Goal: Check status

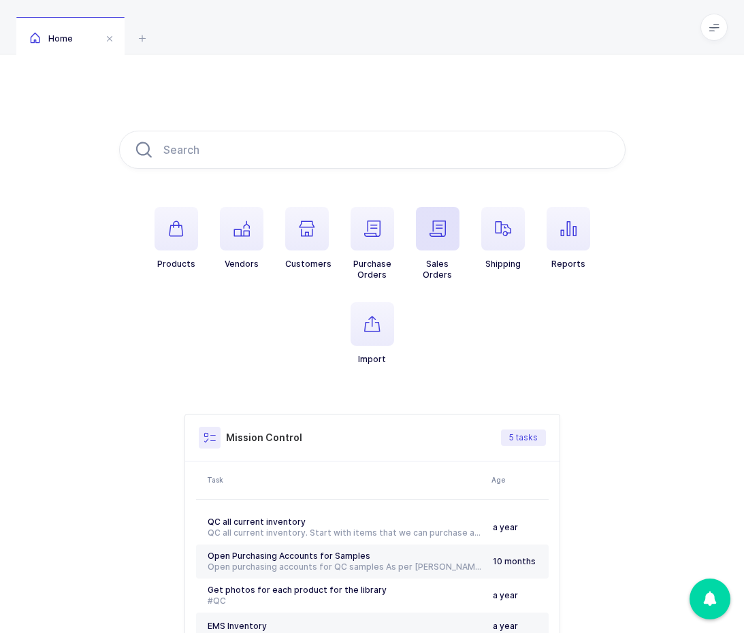
click at [447, 233] on span "button" at bounding box center [438, 229] width 44 height 44
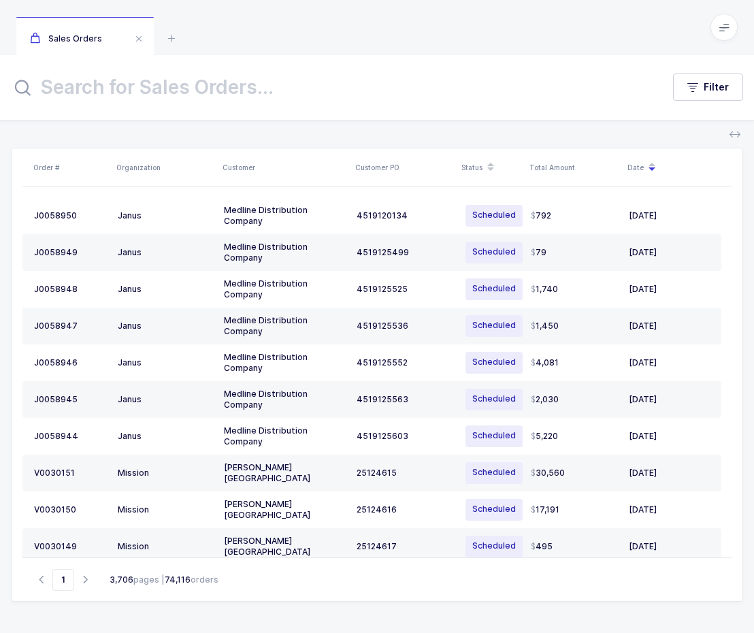
click at [182, 86] on input "text" at bounding box center [328, 87] width 635 height 33
click at [172, 46] on icon at bounding box center [171, 38] width 16 height 16
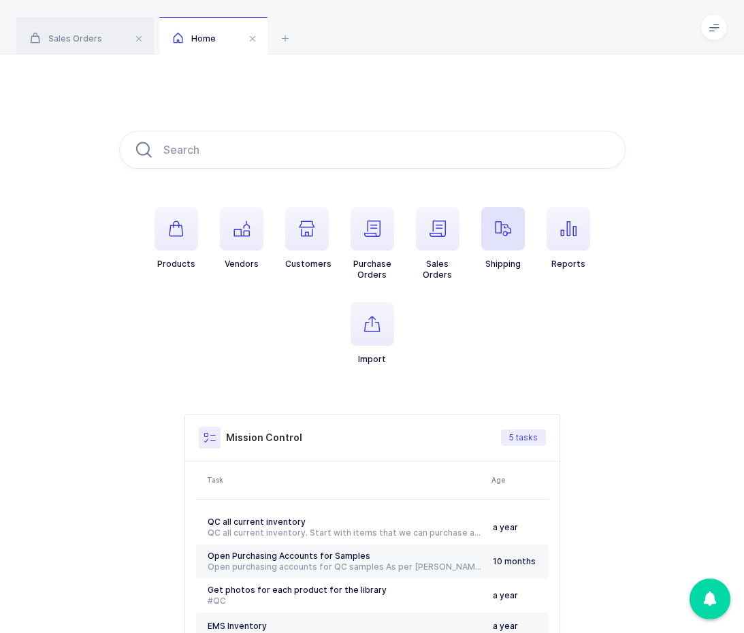
click at [491, 240] on span "button" at bounding box center [503, 229] width 44 height 44
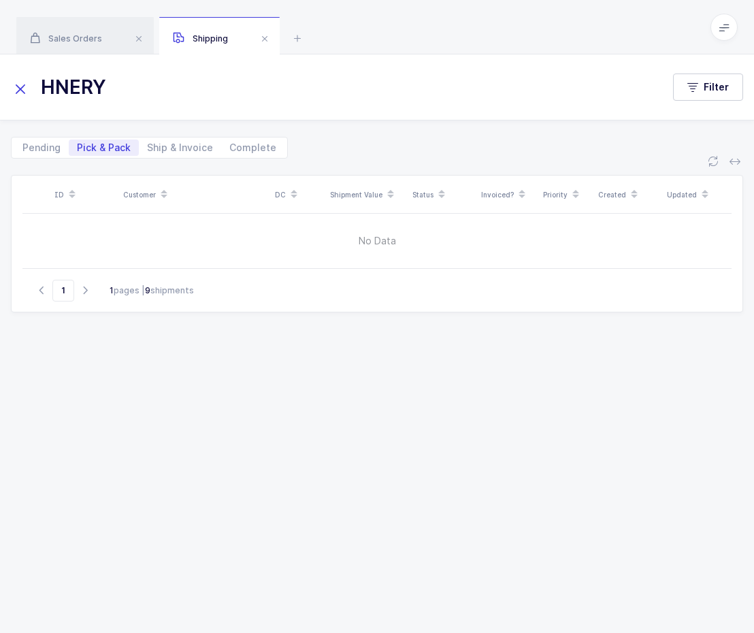
drag, startPoint x: 106, startPoint y: 89, endPoint x: 5, endPoint y: 94, distance: 101.5
click at [5, 94] on div "HNERY Filter" at bounding box center [377, 87] width 754 height 33
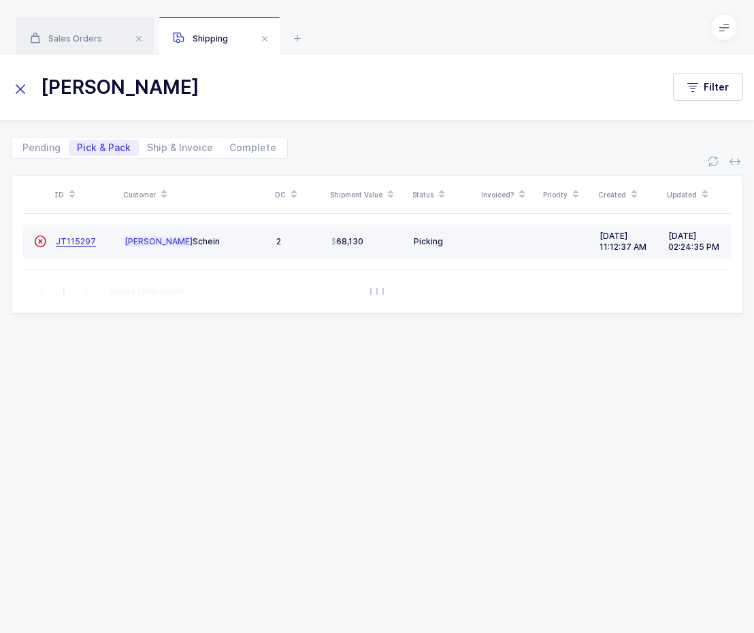
type input "[PERSON_NAME]"
click at [80, 238] on span "JT115297" at bounding box center [76, 241] width 40 height 10
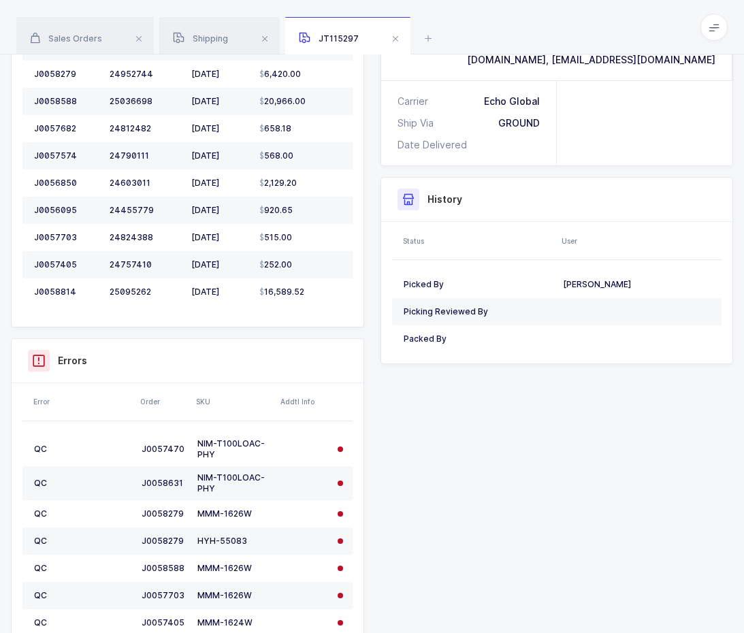
scroll to position [749, 0]
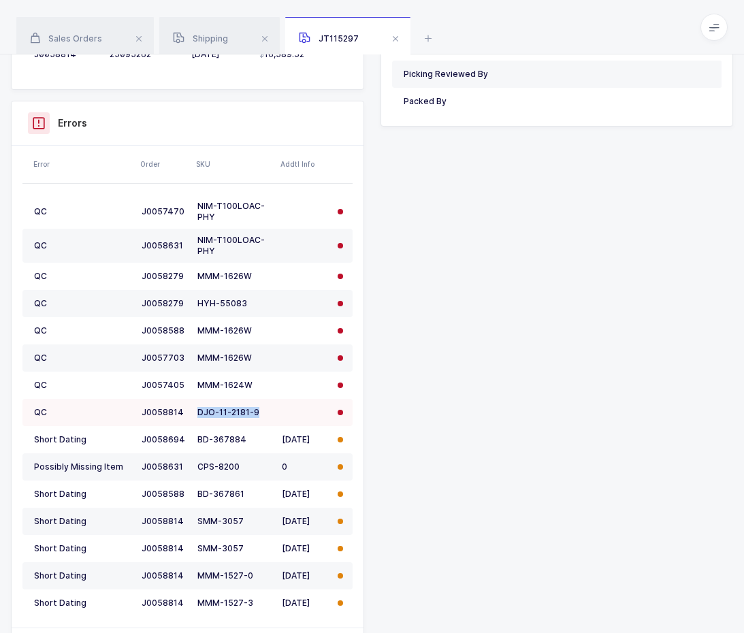
drag, startPoint x: 258, startPoint y: 415, endPoint x: 197, endPoint y: 408, distance: 61.7
click at [197, 408] on td "DJO-11-2181-9" at bounding box center [234, 412] width 84 height 27
copy div "DJO-11-2181-9"
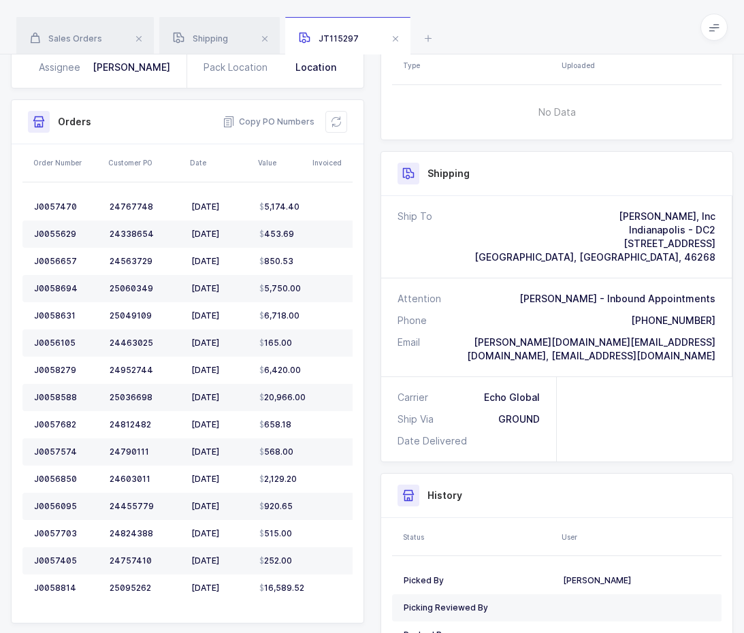
scroll to position [204, 0]
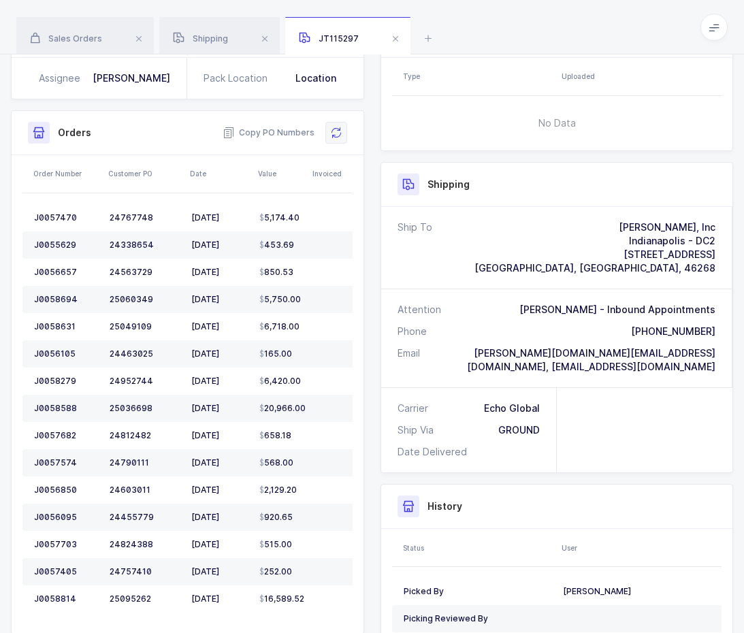
click at [334, 125] on button at bounding box center [336, 133] width 22 height 22
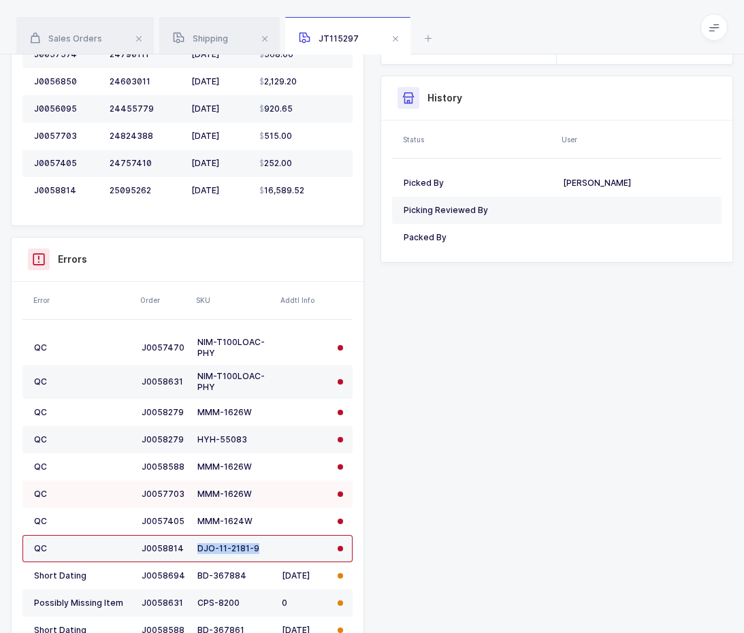
scroll to position [681, 0]
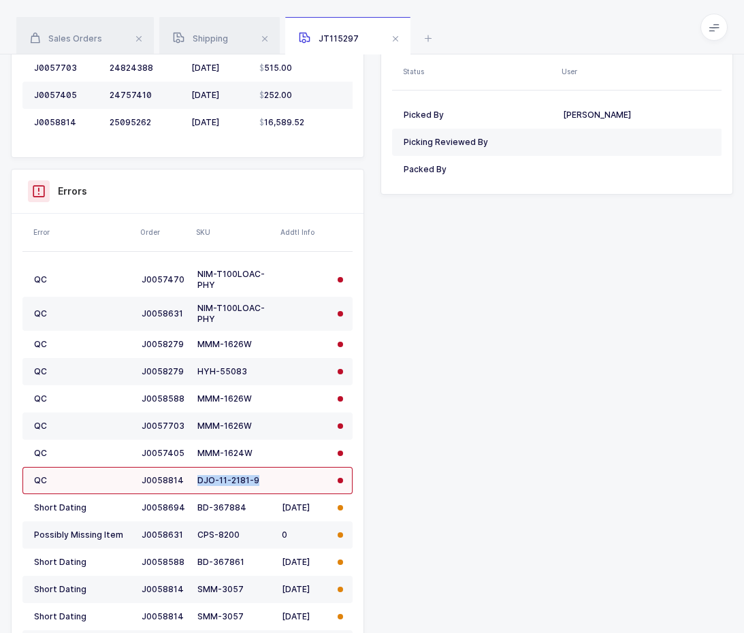
click at [259, 482] on div "DJO-11-2181-9" at bounding box center [234, 480] width 74 height 11
drag, startPoint x: 260, startPoint y: 482, endPoint x: 182, endPoint y: 487, distance: 77.8
click at [182, 487] on tr "QC J0058814 DJO-11-2181-9" at bounding box center [187, 480] width 330 height 27
copy tr "DJO-11-2181-9"
click at [442, 449] on div "Shipment Info Shipment Number JT115297 Status Picking Customer [PERSON_NAME] DC…" at bounding box center [372, 194] width 739 height 1317
